Goal: Browse casually

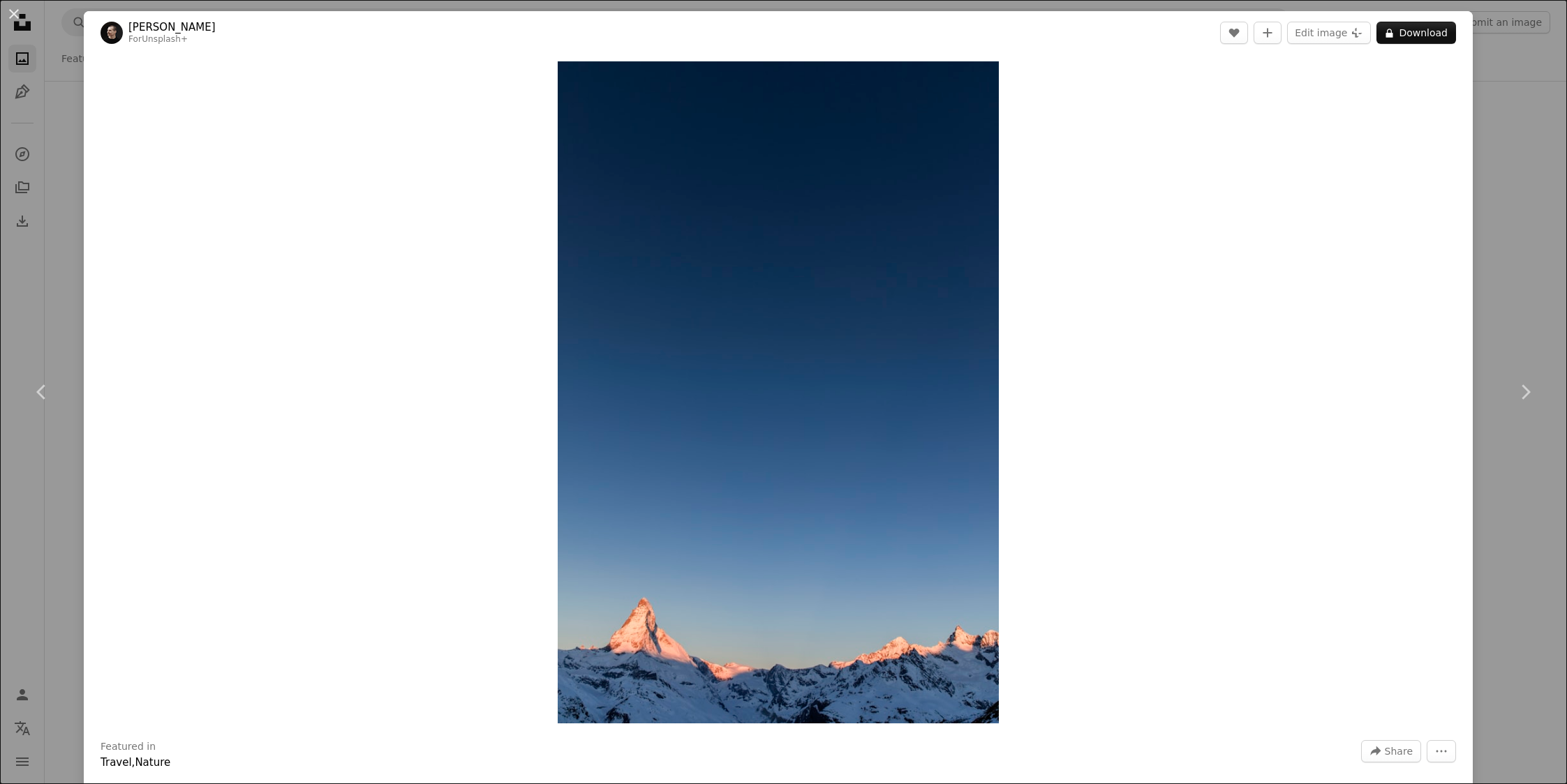
scroll to position [49009, 0]
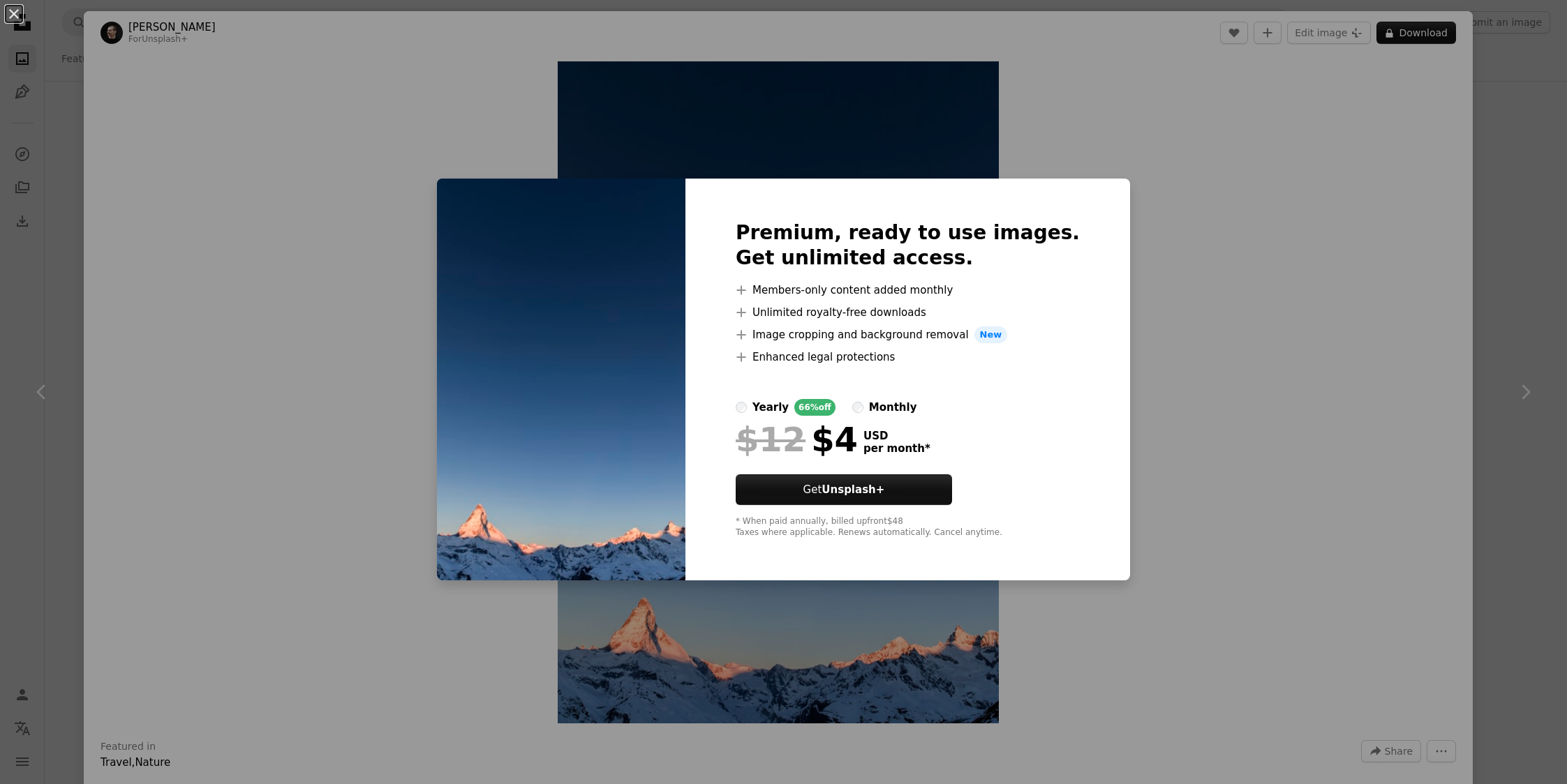
click at [1209, 162] on div "An X shape Premium, ready to use images. Get unlimited access. A plus sign Memb…" at bounding box center [784, 392] width 1567 height 784
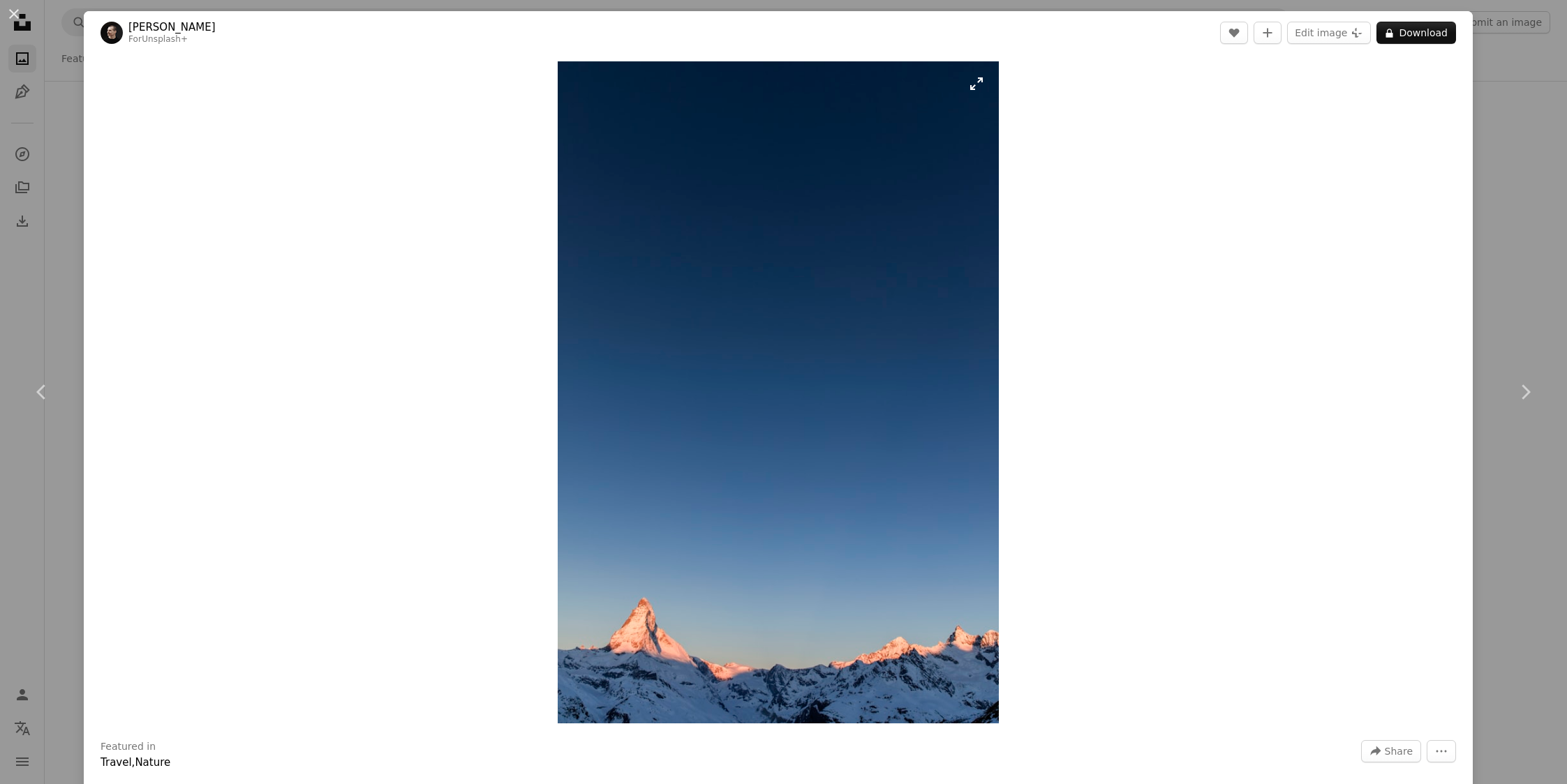
click at [742, 220] on img "Zoom in on this image" at bounding box center [778, 393] width 441 height 662
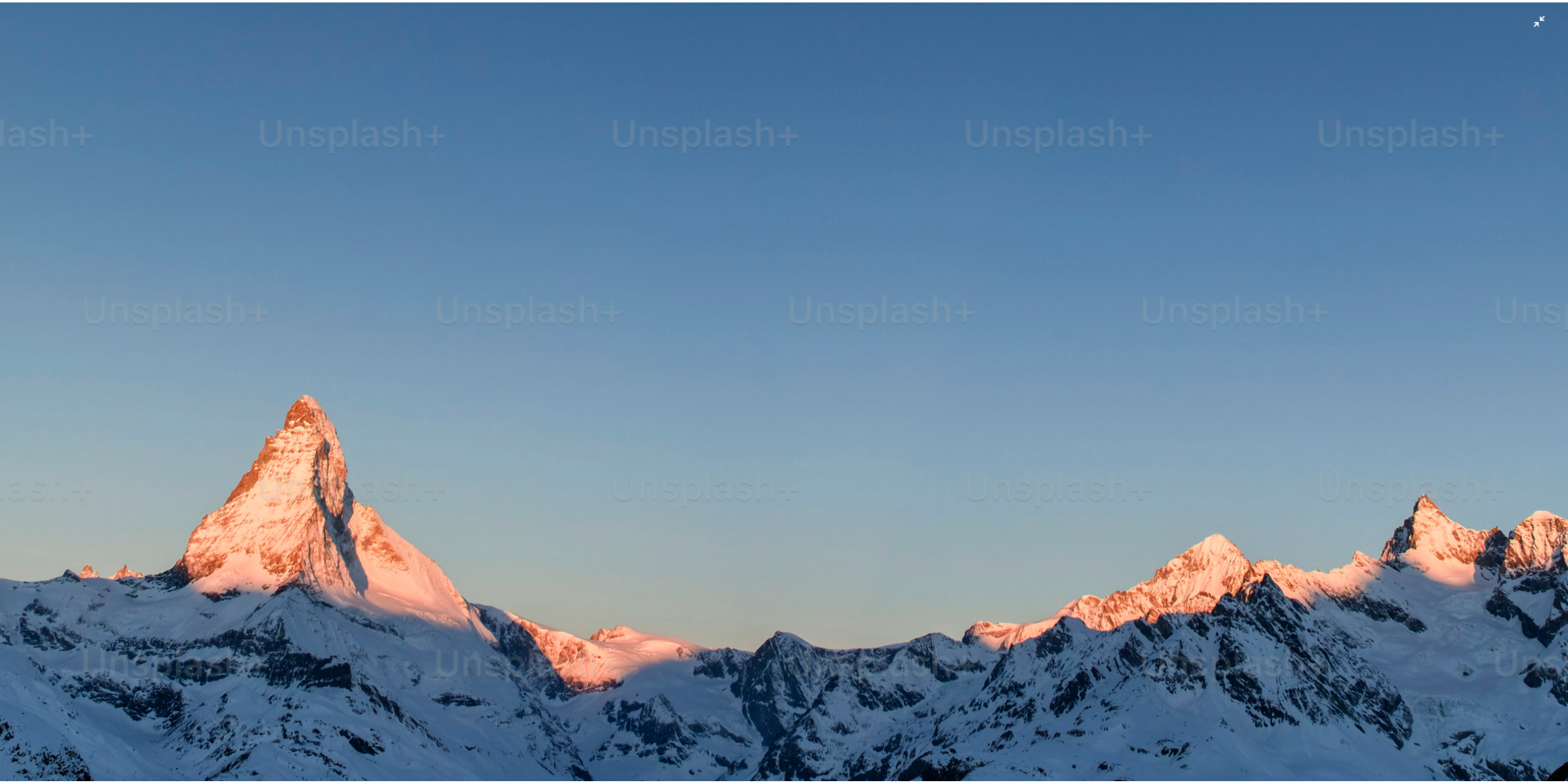
scroll to position [1555, 0]
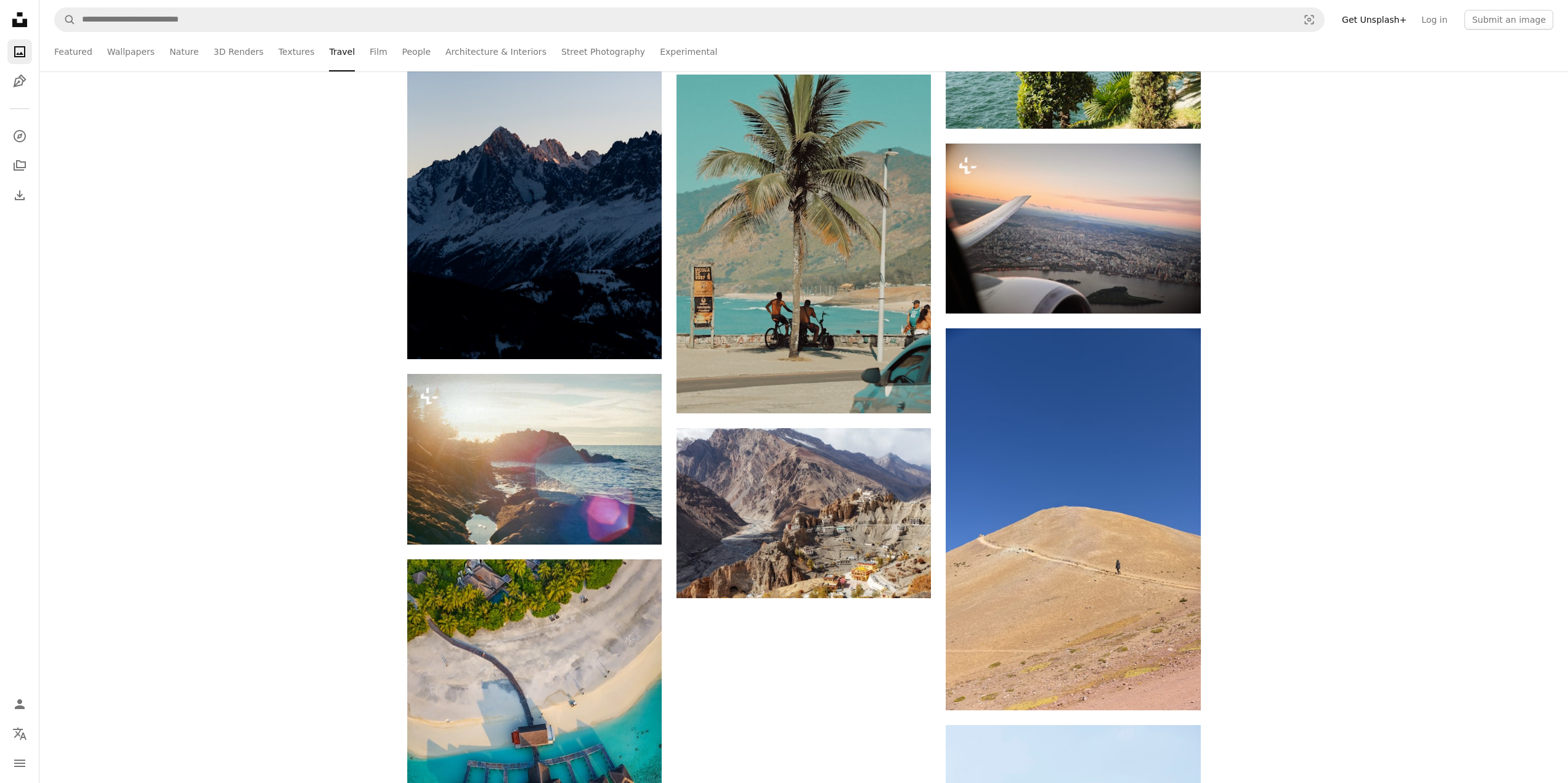
scroll to position [49833, 0]
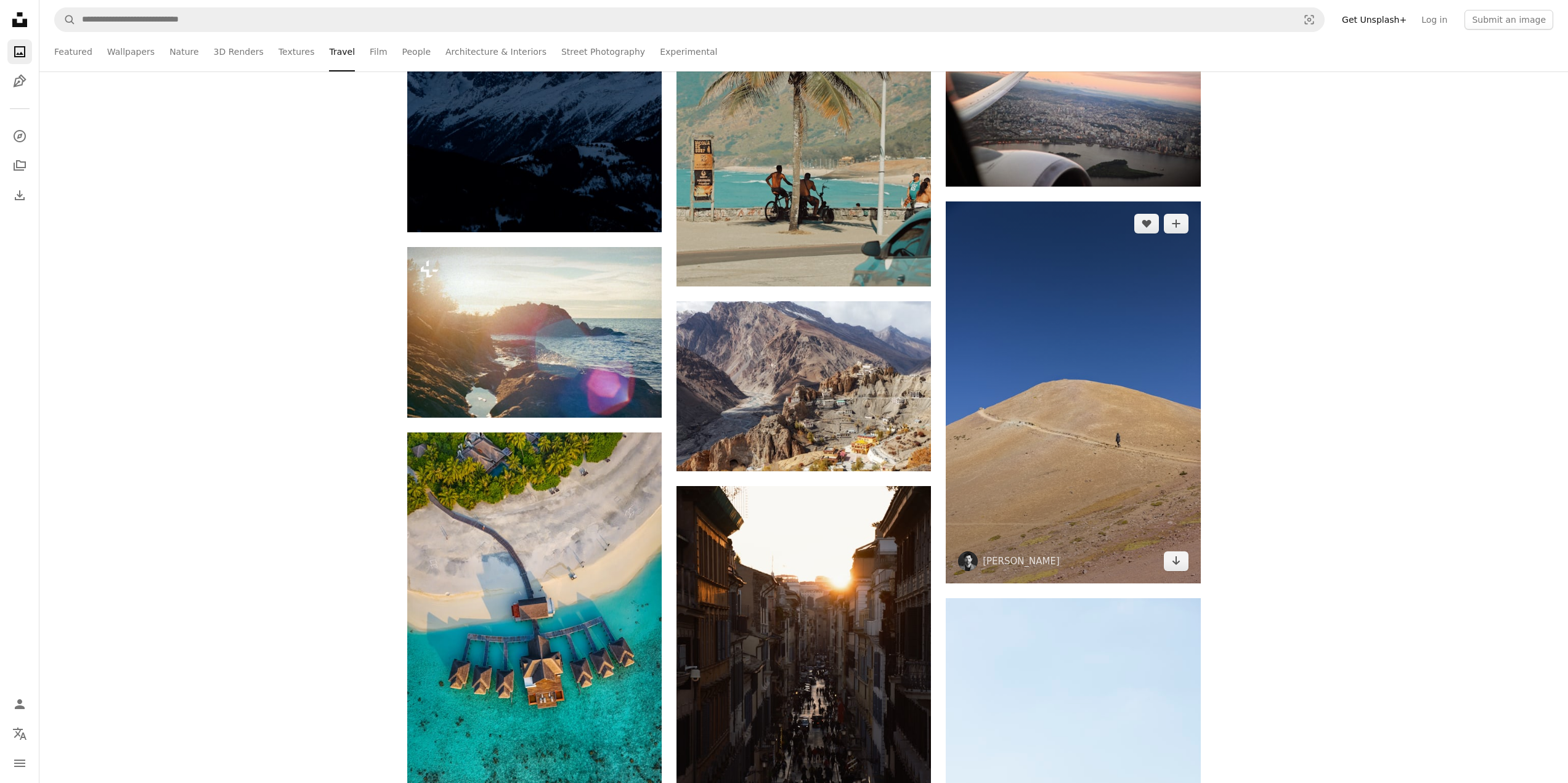
click at [1135, 320] on img at bounding box center [1072, 392] width 254 height 382
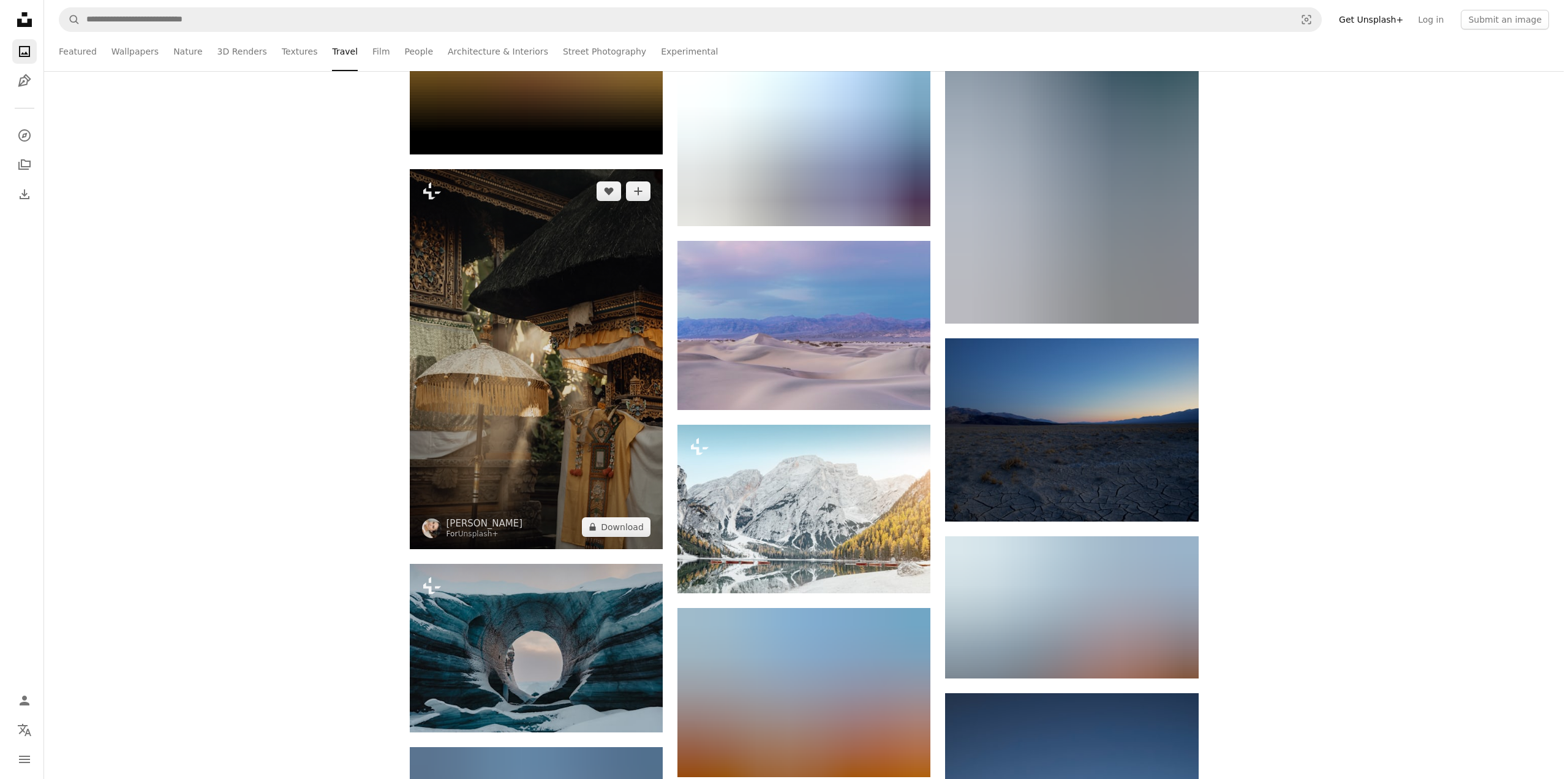
scroll to position [68170, 0]
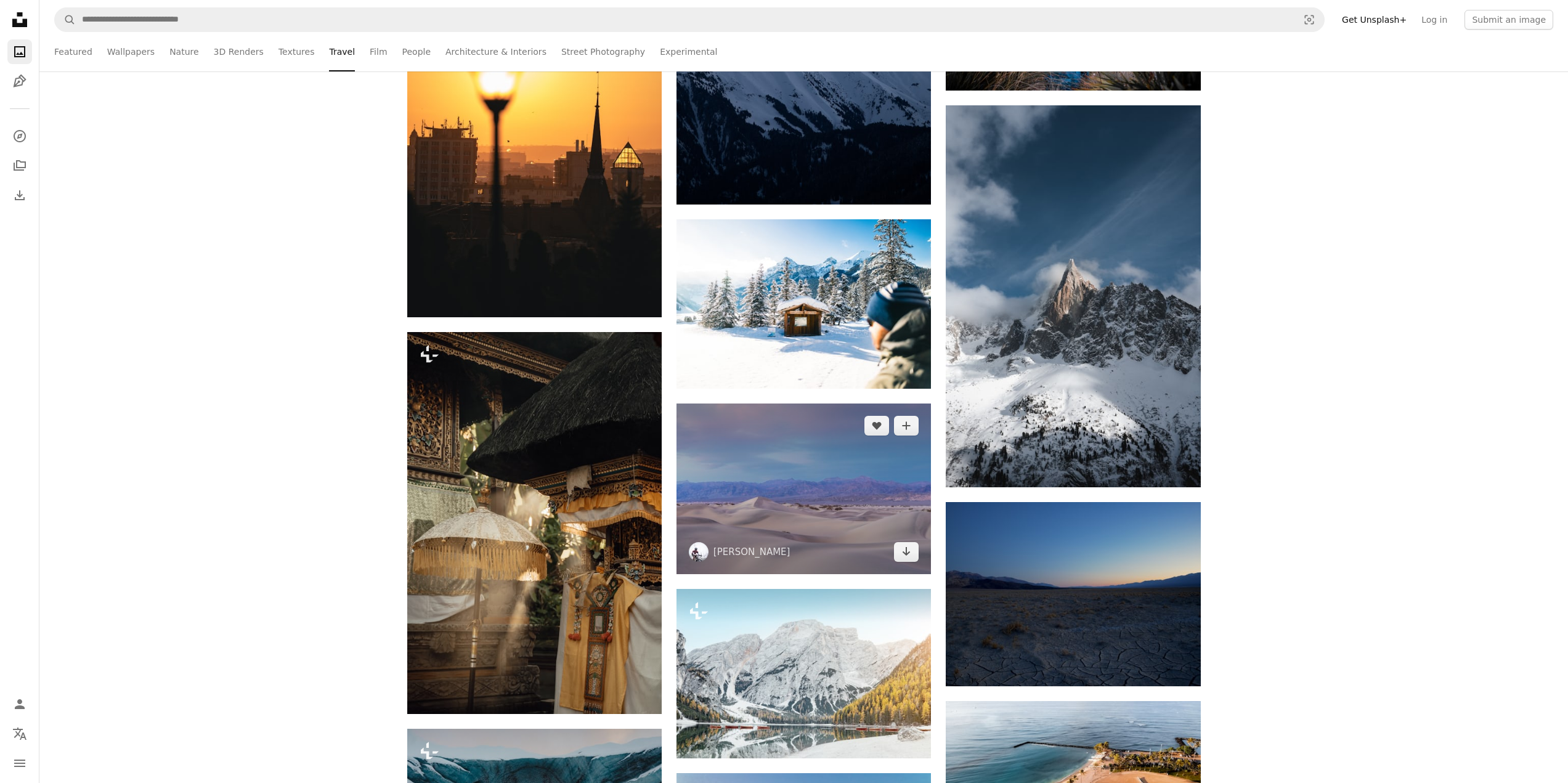
click at [839, 486] on img at bounding box center [803, 488] width 254 height 170
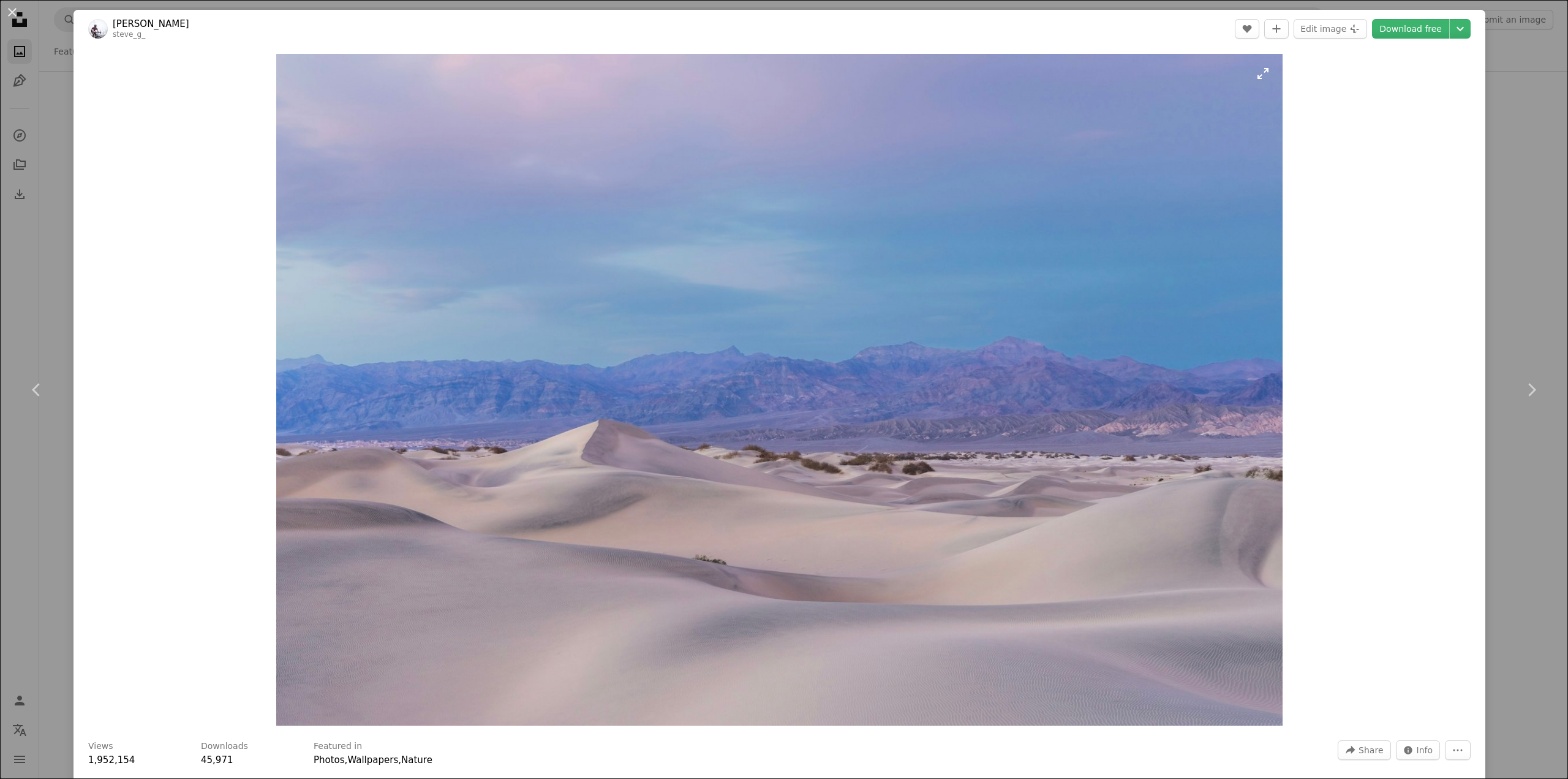
click at [902, 374] on img "Zoom in on this image" at bounding box center [779, 389] width 1007 height 672
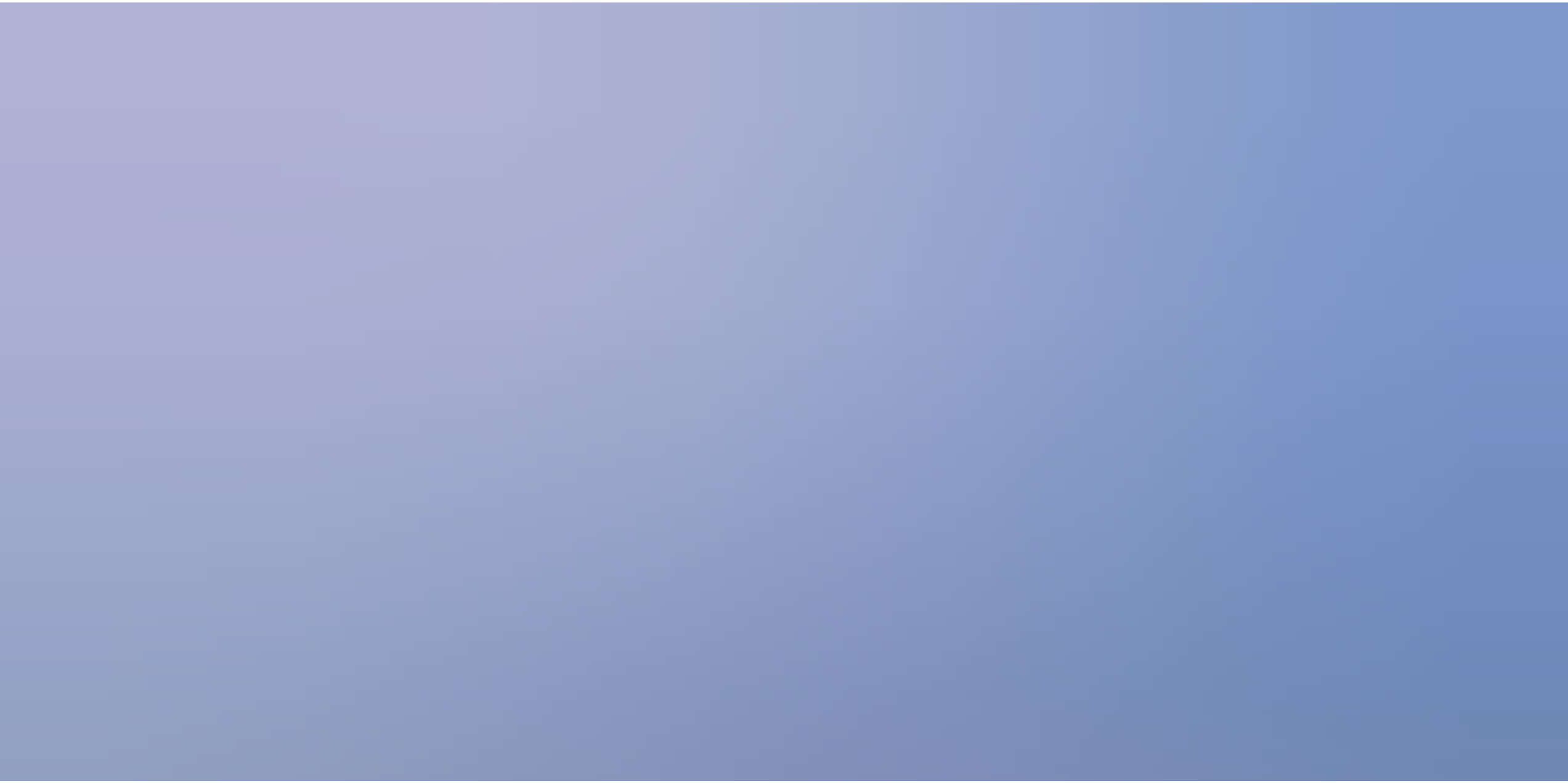
scroll to position [129, 0]
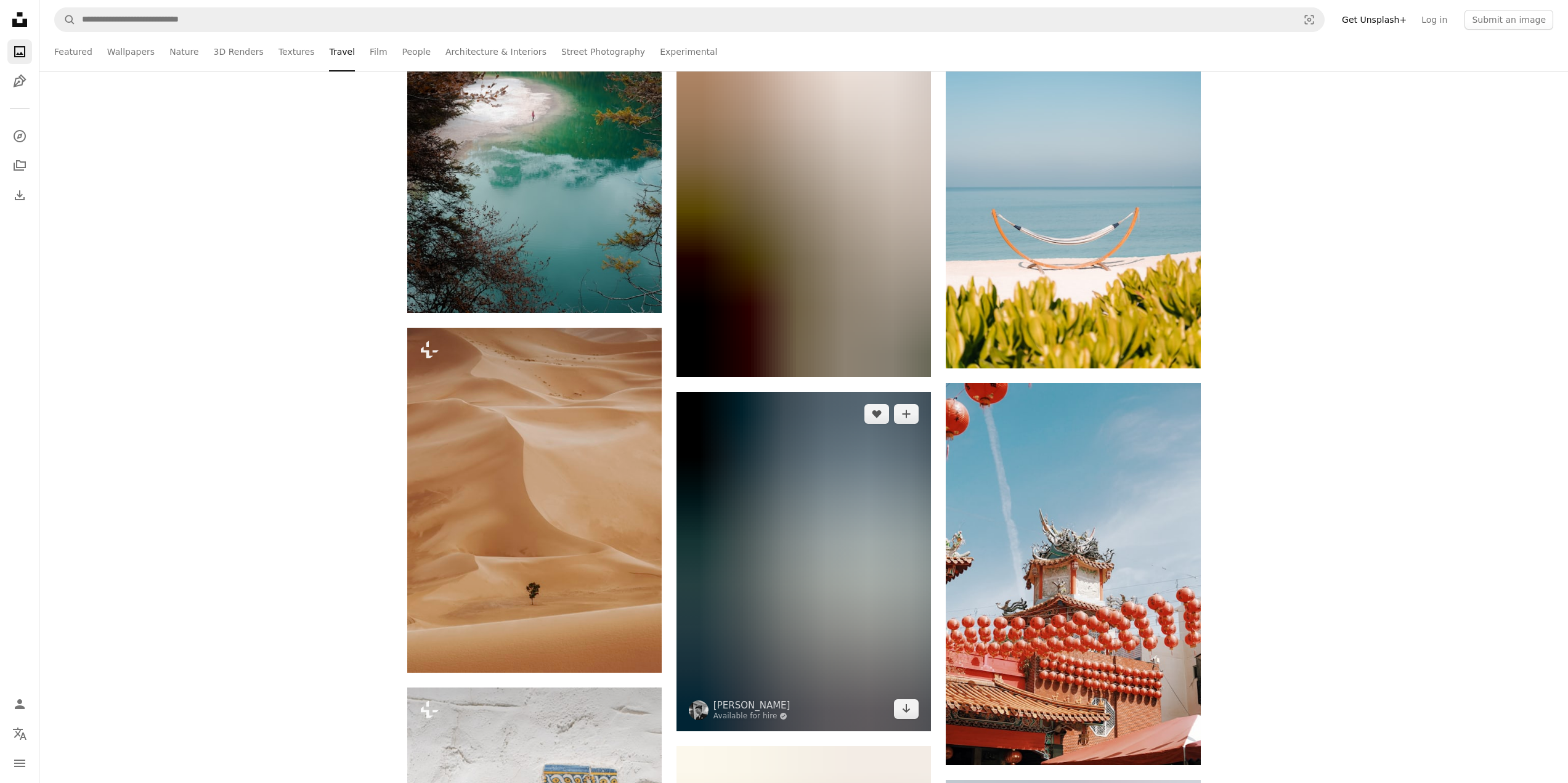
scroll to position [73776, 0]
